Goal: Task Accomplishment & Management: Manage account settings

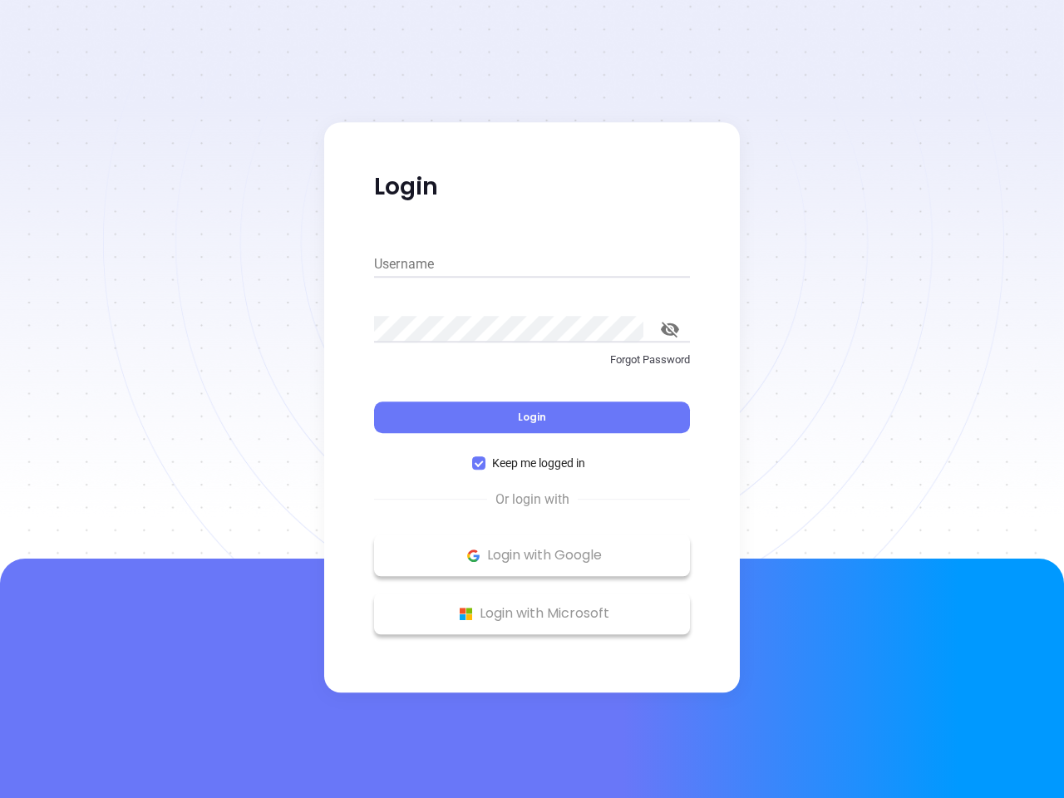
click at [532, 399] on div "Login" at bounding box center [532, 408] width 316 height 52
click at [532, 264] on input "Username" at bounding box center [532, 264] width 316 height 27
click at [670, 329] on icon "toggle password visibility" at bounding box center [670, 330] width 18 height 16
click at [532, 417] on span "Login" at bounding box center [532, 417] width 28 height 14
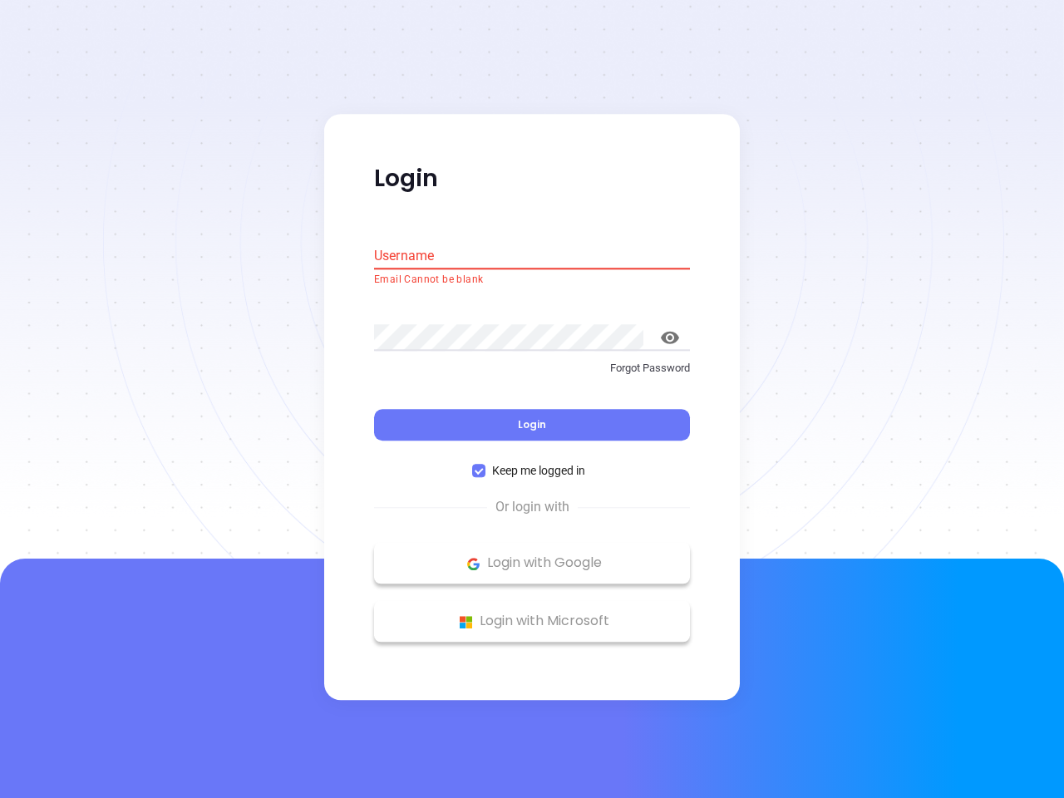
click at [532, 463] on span "Keep me logged in" at bounding box center [539, 471] width 106 height 18
click at [486, 465] on input "Keep me logged in" at bounding box center [478, 471] width 13 height 13
checkbox input "false"
click at [532, 555] on p "Login with Google" at bounding box center [531, 563] width 299 height 25
click at [532, 614] on p "Login with Microsoft" at bounding box center [531, 621] width 299 height 25
